Goal: Task Accomplishment & Management: Use online tool/utility

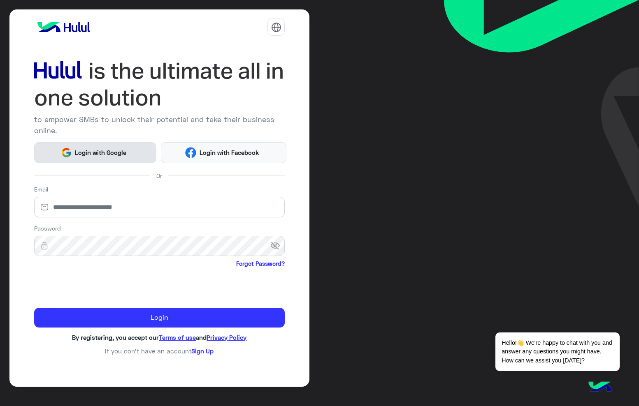
click at [97, 149] on span "Login with Google" at bounding box center [101, 152] width 58 height 9
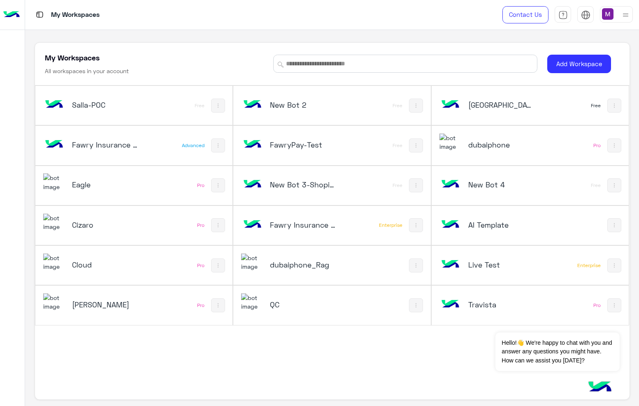
click at [67, 189] on div "Eagle" at bounding box center [97, 186] width 109 height 24
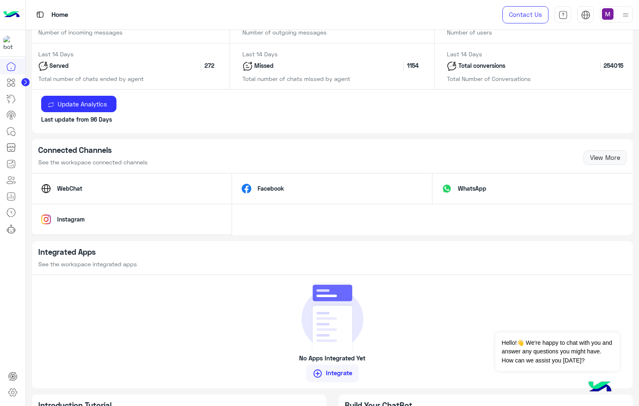
scroll to position [524, 0]
